Goal: Task Accomplishment & Management: Use online tool/utility

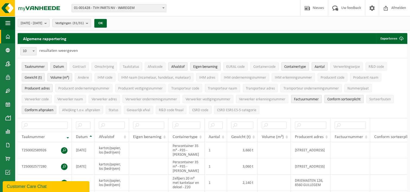
click at [10, 38] on span at bounding box center [7, 37] width 5 height 14
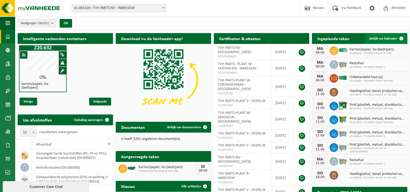
click at [400, 36] on span at bounding box center [400, 38] width 11 height 11
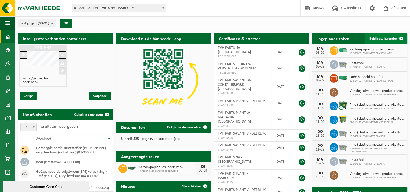
click at [400, 37] on span at bounding box center [400, 38] width 11 height 11
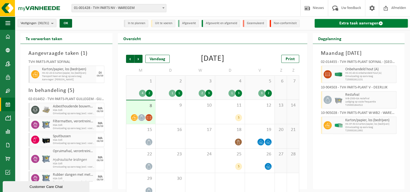
click at [381, 22] on span at bounding box center [380, 23] width 4 height 4
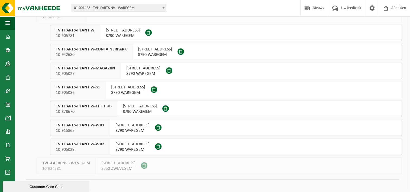
scroll to position [448, 0]
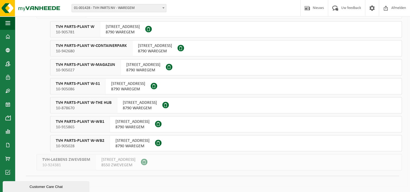
click at [90, 43] on span "TVH PARTS-PLANT W-CONTAINERPARK" at bounding box center [91, 45] width 71 height 5
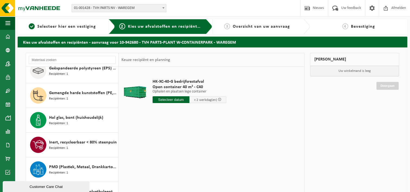
scroll to position [58, 0]
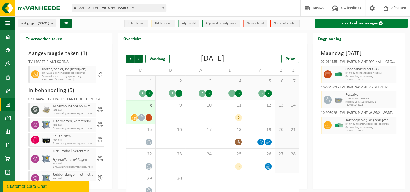
click at [380, 22] on span at bounding box center [380, 23] width 4 height 4
